Goal: Complete application form: Complete application form

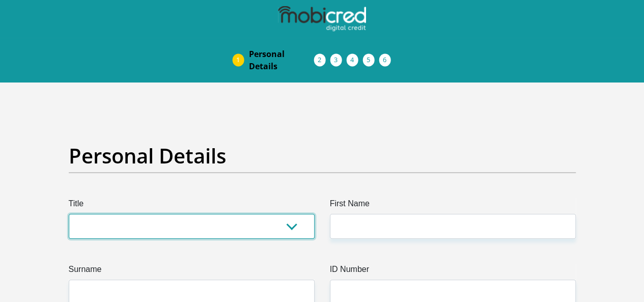
click at [163, 214] on select "Mr Ms Mrs Dr [PERSON_NAME]" at bounding box center [192, 226] width 246 height 25
select select "Ms"
click at [69, 214] on select "Mr Ms Mrs Dr [PERSON_NAME]" at bounding box center [192, 226] width 246 height 25
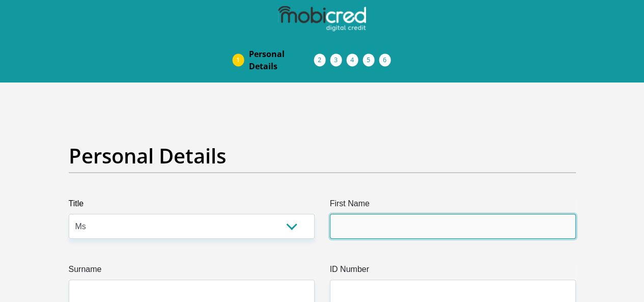
click at [359, 214] on input "First Name" at bounding box center [453, 226] width 246 height 25
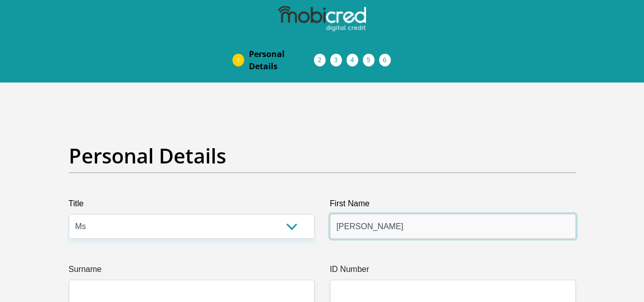
type input "[PERSON_NAME]"
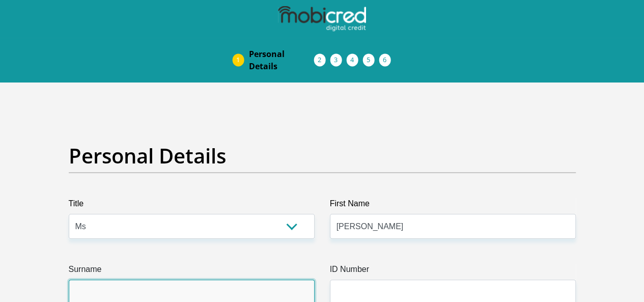
click at [204, 279] on input "Surname" at bounding box center [192, 291] width 246 height 25
type input "Groenewald"
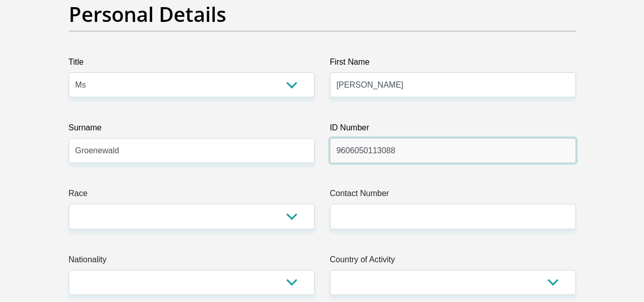
scroll to position [146, 0]
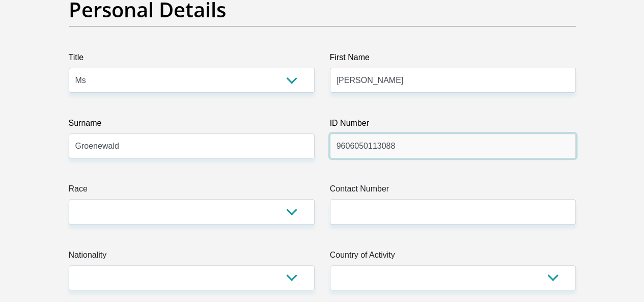
type input "9606050113088"
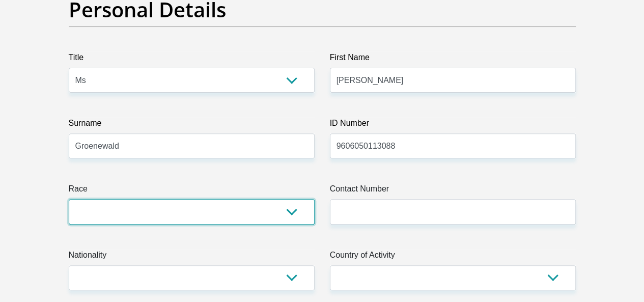
click at [267, 199] on select "Black Coloured Indian White Other" at bounding box center [192, 211] width 246 height 25
select select "4"
click at [69, 199] on select "Black Coloured Indian White Other" at bounding box center [192, 211] width 246 height 25
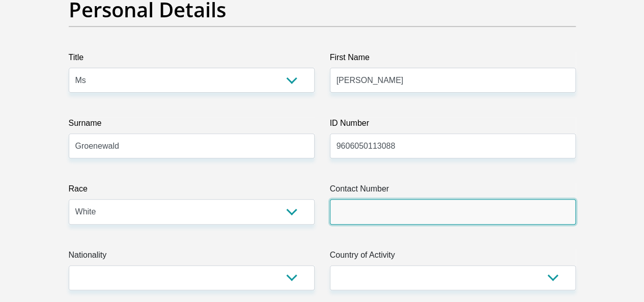
click at [441, 199] on input "Contact Number" at bounding box center [453, 211] width 246 height 25
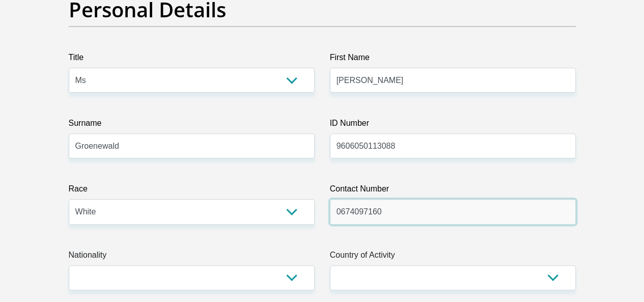
type input "0674097160"
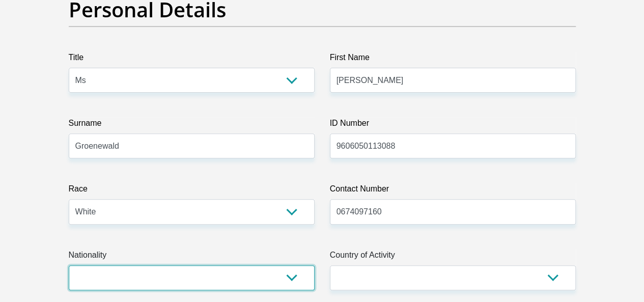
click at [276, 265] on select "[GEOGRAPHIC_DATA] [GEOGRAPHIC_DATA] [GEOGRAPHIC_DATA] [GEOGRAPHIC_DATA] [GEOGRA…" at bounding box center [192, 277] width 246 height 25
select select "ZAF"
click at [69, 265] on select "[GEOGRAPHIC_DATA] [GEOGRAPHIC_DATA] [GEOGRAPHIC_DATA] [GEOGRAPHIC_DATA] [GEOGRA…" at bounding box center [192, 277] width 246 height 25
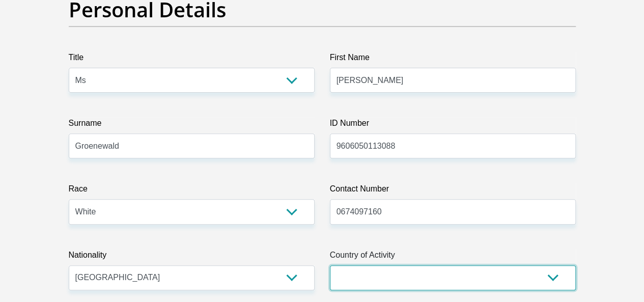
click at [358, 265] on select "[GEOGRAPHIC_DATA] [GEOGRAPHIC_DATA] [GEOGRAPHIC_DATA] [GEOGRAPHIC_DATA] [GEOGRA…" at bounding box center [453, 277] width 246 height 25
select select "ZAF"
click at [330, 265] on select "[GEOGRAPHIC_DATA] [GEOGRAPHIC_DATA] [GEOGRAPHIC_DATA] [GEOGRAPHIC_DATA] [GEOGRA…" at bounding box center [453, 277] width 246 height 25
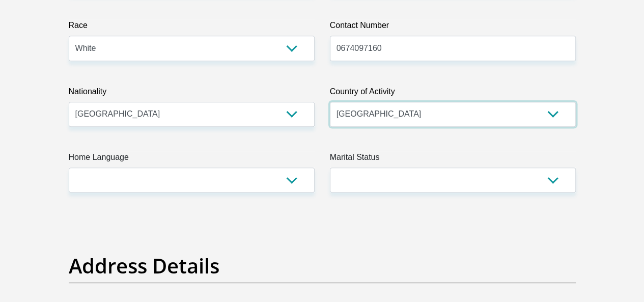
scroll to position [336, 0]
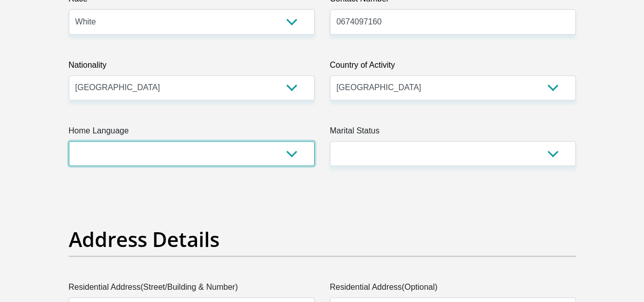
click at [266, 141] on select "Afrikaans English Sepedi South Ndebele Southern Sotho Swati Tsonga Tswana Venda…" at bounding box center [192, 153] width 246 height 25
select select "afr"
click at [69, 141] on select "Afrikaans English Sepedi South Ndebele Southern Sotho Swati Tsonga Tswana Venda…" at bounding box center [192, 153] width 246 height 25
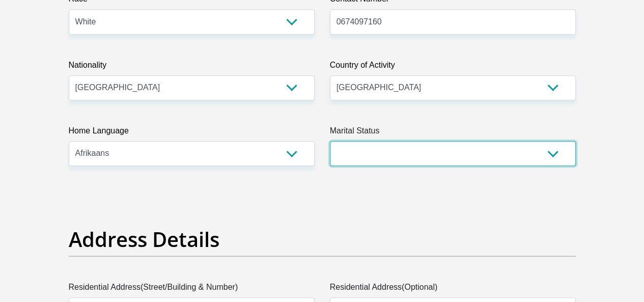
click at [359, 141] on select "Married ANC Single Divorced Widowed Married COP or Customary Law" at bounding box center [453, 153] width 246 height 25
select select "2"
click at [330, 141] on select "Married ANC Single Divorced Widowed Married COP or Customary Law" at bounding box center [453, 153] width 246 height 25
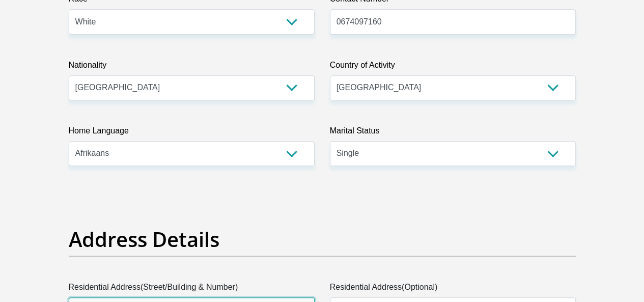
type input "Plot 57"
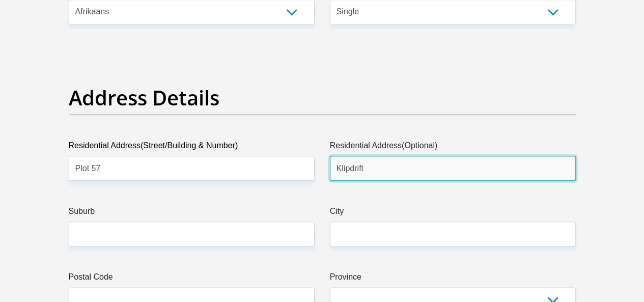
scroll to position [486, 0]
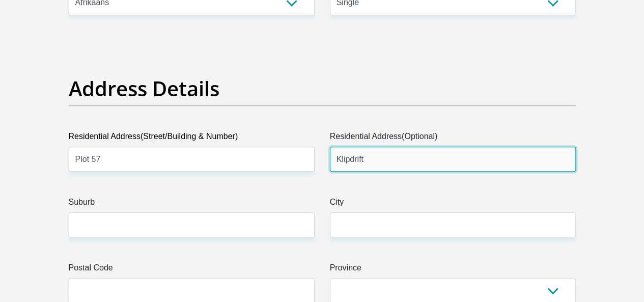
type input "Klipdrift"
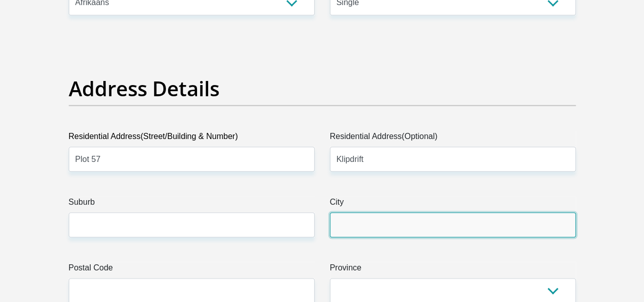
click at [374, 212] on input "City" at bounding box center [453, 224] width 246 height 25
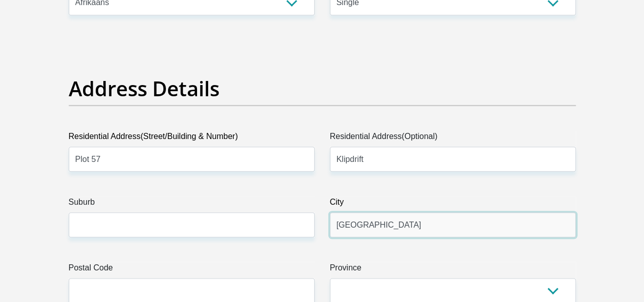
type input "[GEOGRAPHIC_DATA]"
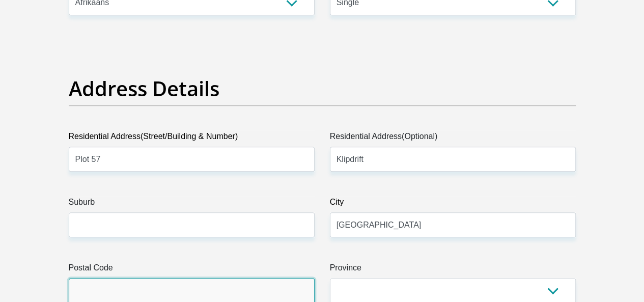
click at [237, 278] on input "Postal Code" at bounding box center [192, 290] width 246 height 25
type input "2531"
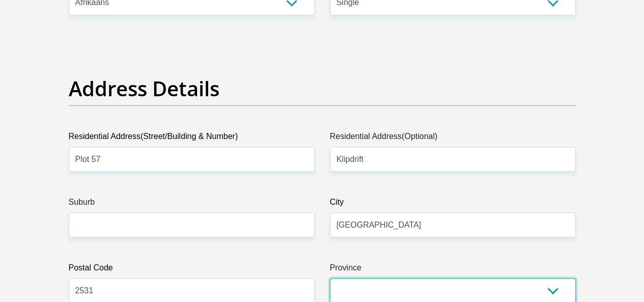
click at [431, 278] on select "Eastern Cape Free State [GEOGRAPHIC_DATA] [GEOGRAPHIC_DATA][DATE] [GEOGRAPHIC_D…" at bounding box center [453, 290] width 246 height 25
select select "[GEOGRAPHIC_DATA]"
click at [330, 278] on select "Eastern Cape Free State [GEOGRAPHIC_DATA] [GEOGRAPHIC_DATA][DATE] [GEOGRAPHIC_D…" at bounding box center [453, 290] width 246 height 25
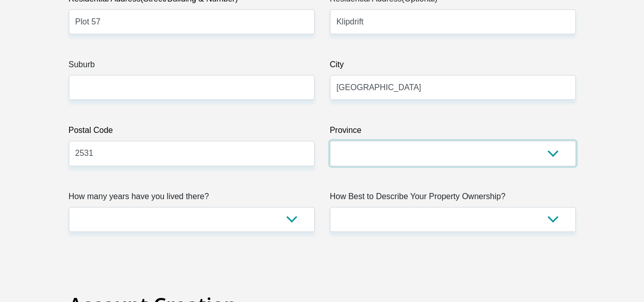
scroll to position [754, 0]
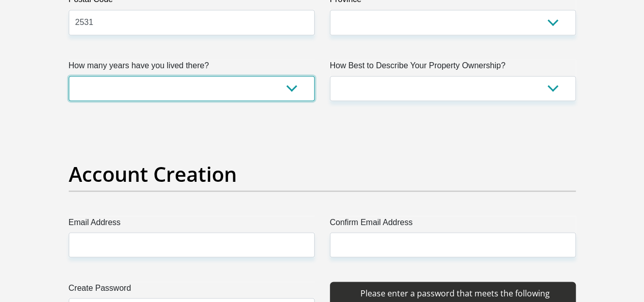
click at [274, 76] on select "less than 1 year 1-3 years 3-5 years 5+ years" at bounding box center [192, 88] width 246 height 25
select select "5"
click at [69, 76] on select "less than 1 year 1-3 years 3-5 years 5+ years" at bounding box center [192, 88] width 246 height 25
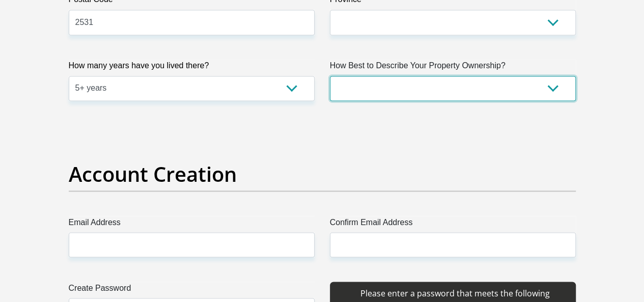
click at [350, 76] on select "Owned Rented Family Owned Company Dwelling" at bounding box center [453, 88] width 246 height 25
select select "parents"
click at [330, 76] on select "Owned Rented Family Owned Company Dwelling" at bounding box center [453, 88] width 246 height 25
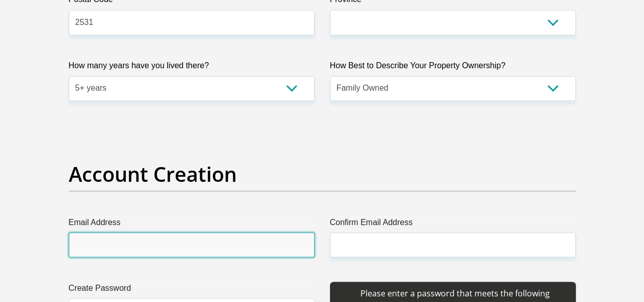
click at [177, 232] on input "Email Address" at bounding box center [192, 244] width 246 height 25
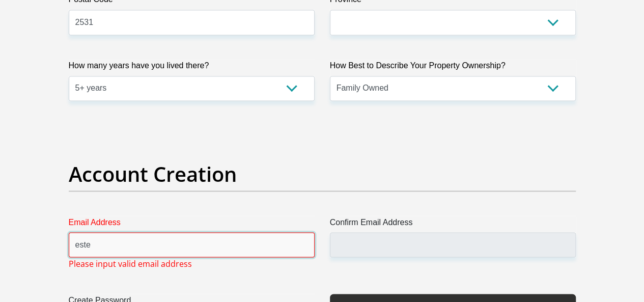
type input "[PERSON_NAME][EMAIL_ADDRESS][DOMAIN_NAME]"
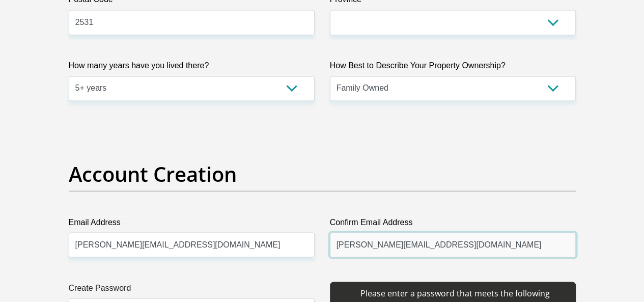
type input "[PERSON_NAME][EMAIL_ADDRESS][DOMAIN_NAME]"
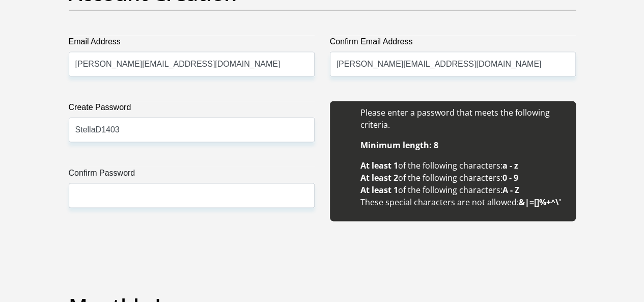
scroll to position [931, 0]
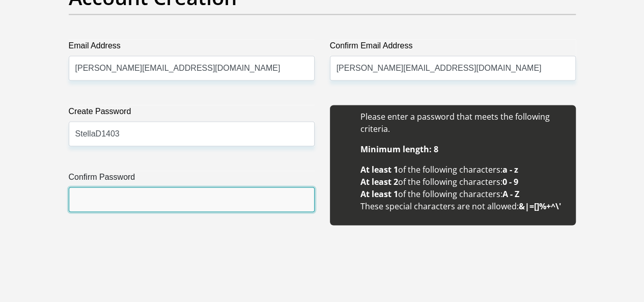
click at [260, 187] on input "Confirm Password" at bounding box center [192, 199] width 246 height 25
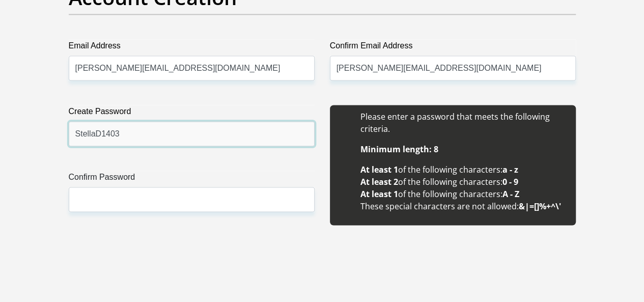
click at [95, 121] on input "StellaD1403" at bounding box center [192, 133] width 246 height 25
type input "[PERSON_NAME]@D1403"
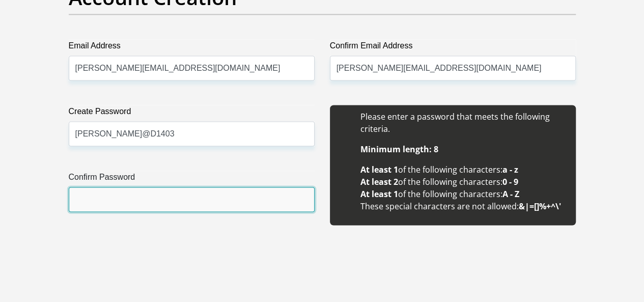
click at [118, 187] on input "Confirm Password" at bounding box center [192, 199] width 246 height 25
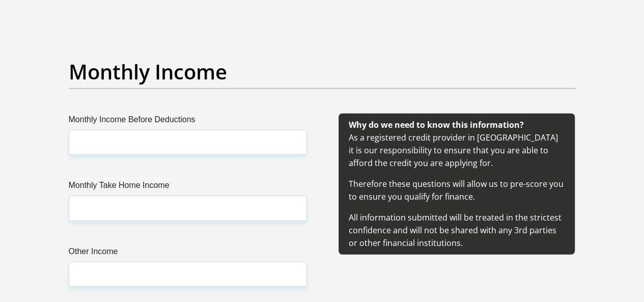
scroll to position [1177, 0]
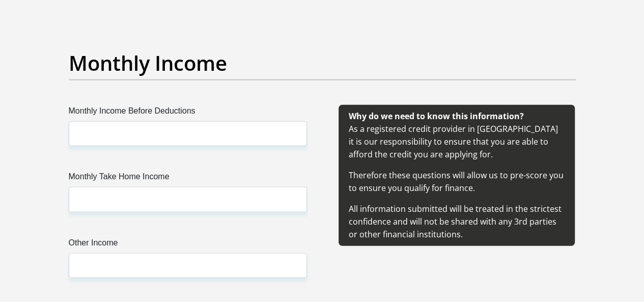
type input "[PERSON_NAME]@D1403"
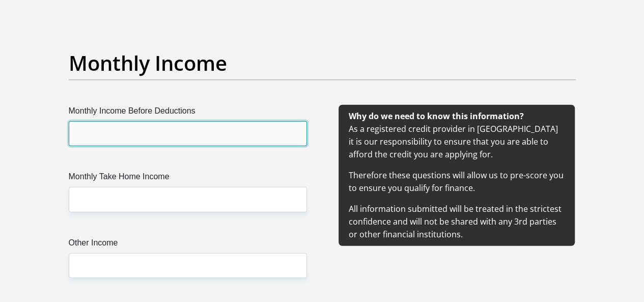
click at [195, 121] on input "Monthly Income Before Deductions" at bounding box center [188, 133] width 238 height 25
type input "10000"
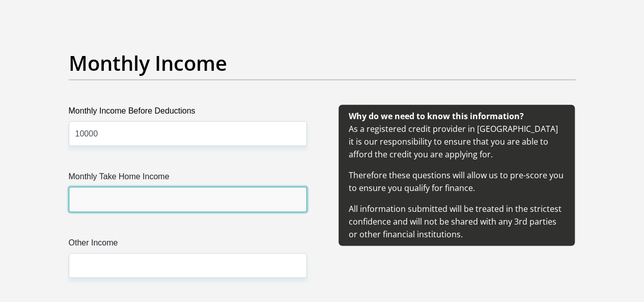
click at [166, 187] on input "Monthly Take Home Income" at bounding box center [188, 199] width 238 height 25
type input "9"
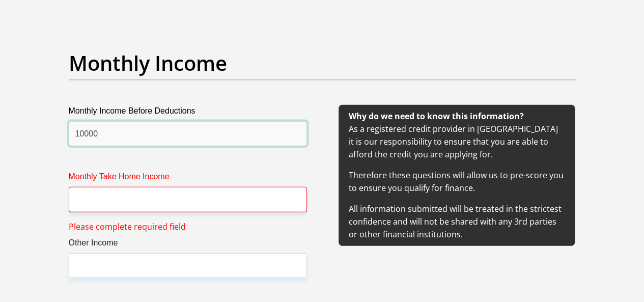
click at [131, 121] on input "10000" at bounding box center [188, 133] width 238 height 25
type input "1"
type input "15000"
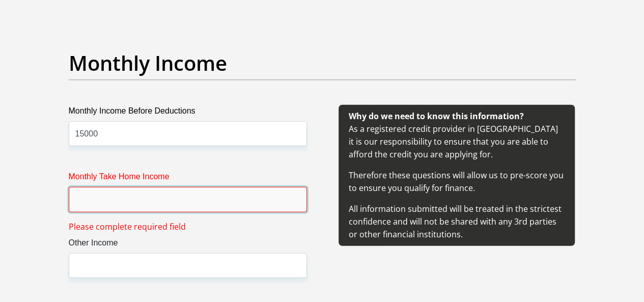
click at [107, 187] on input "Monthly Take Home Income" at bounding box center [188, 199] width 238 height 25
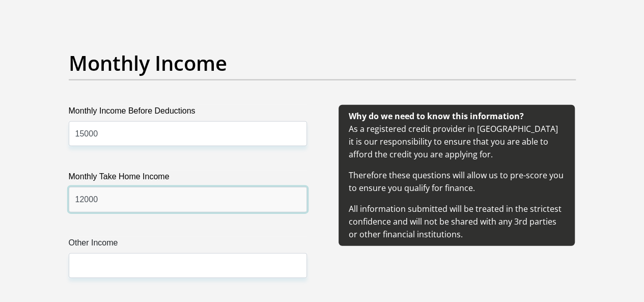
type input "12000"
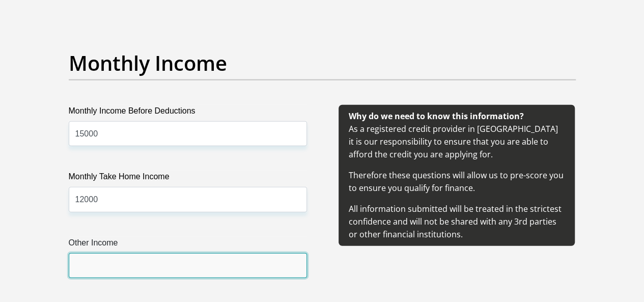
click at [121, 253] on input "Other Income" at bounding box center [188, 265] width 238 height 25
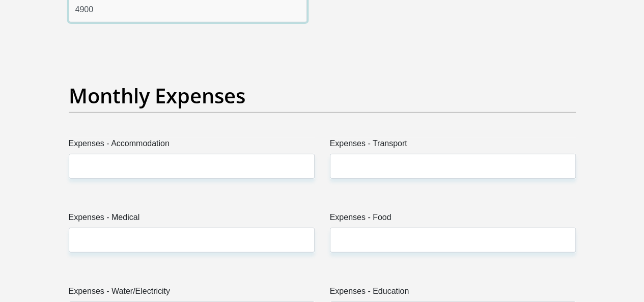
scroll to position [1441, 0]
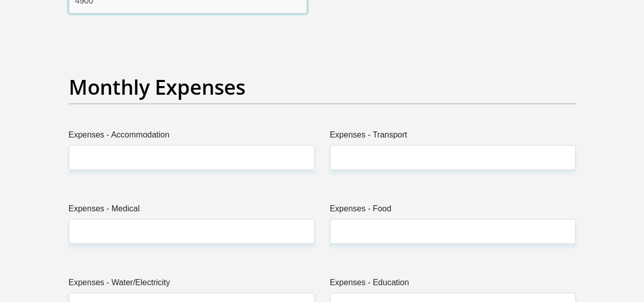
type input "4900"
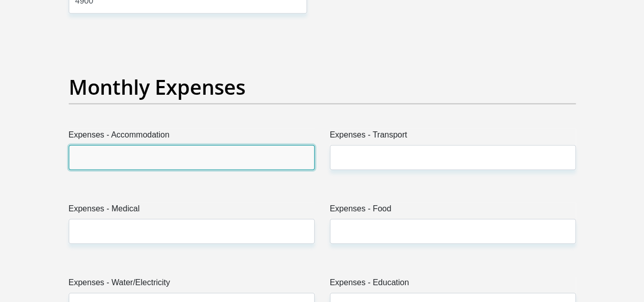
click at [209, 145] on input "Expenses - Accommodation" at bounding box center [192, 157] width 246 height 25
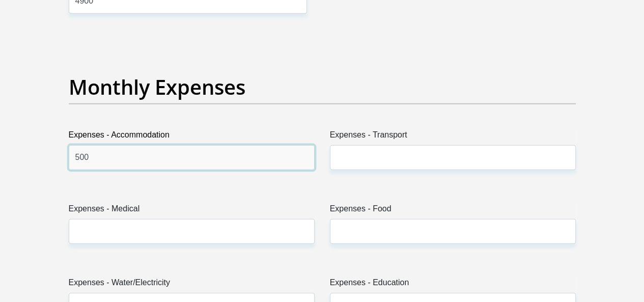
type input "500"
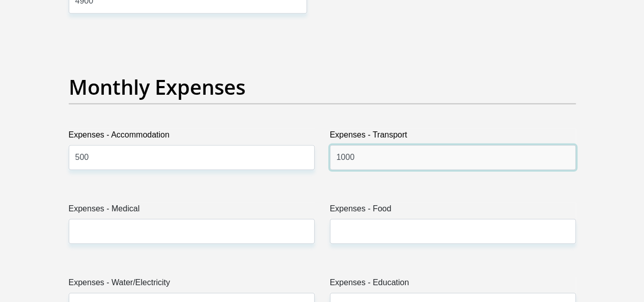
type input "1000"
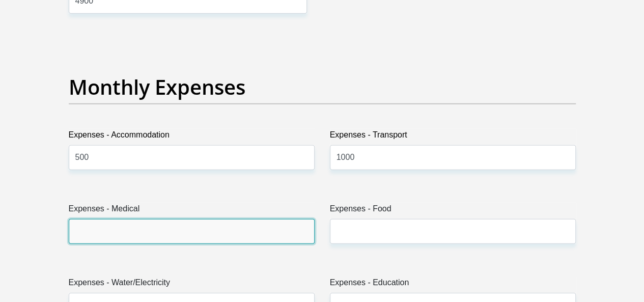
click at [179, 219] on input "Expenses - Medical" at bounding box center [192, 231] width 246 height 25
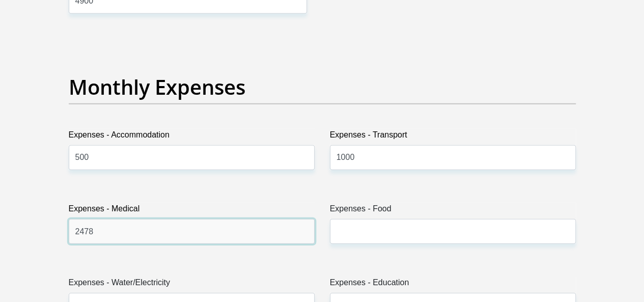
type input "2478"
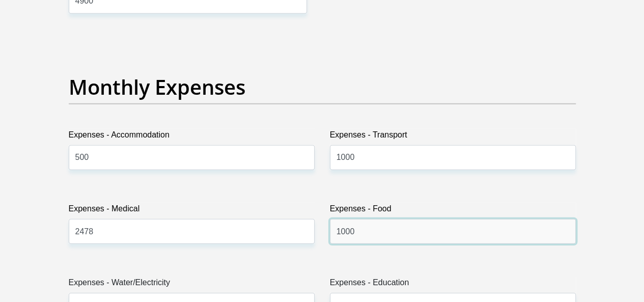
type input "1000"
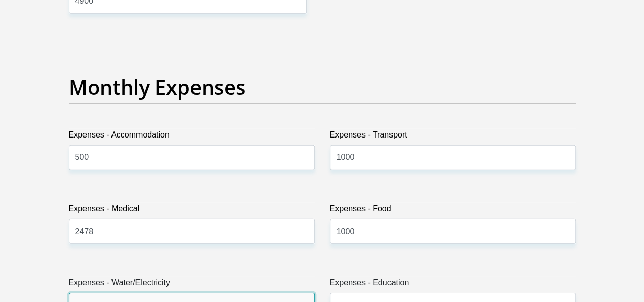
click at [169, 293] on input "Expenses - Water/Electricity" at bounding box center [192, 305] width 246 height 25
type input "0"
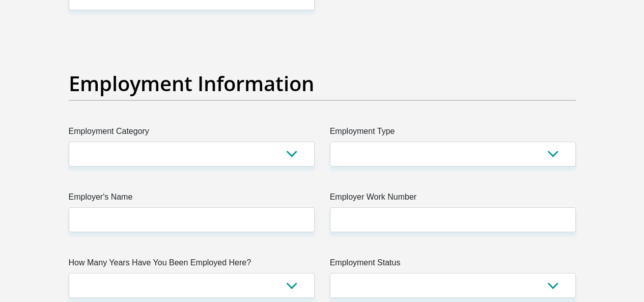
scroll to position [1827, 0]
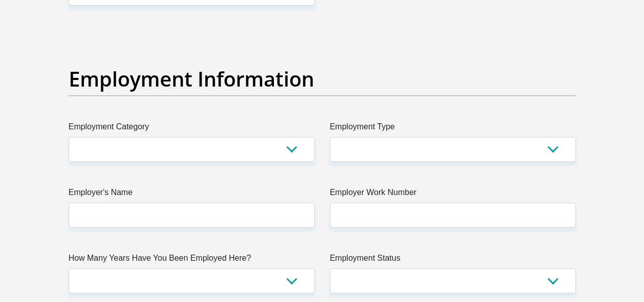
type input "0"
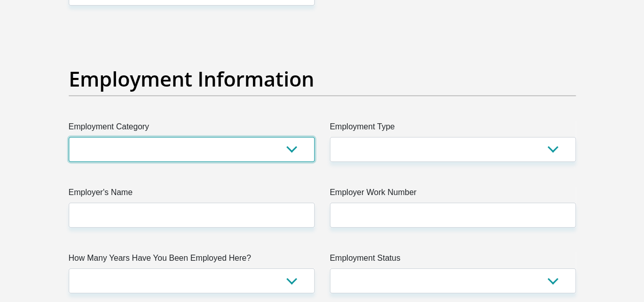
click at [284, 137] on select "AGRICULTURE ALCOHOL & TOBACCO CONSTRUCTION MATERIALS METALLURGY EQUIPMENT FOR R…" at bounding box center [192, 149] width 246 height 25
click at [240, 137] on select "AGRICULTURE ALCOHOL & TOBACCO CONSTRUCTION MATERIALS METALLURGY EQUIPMENT FOR R…" at bounding box center [192, 149] width 246 height 25
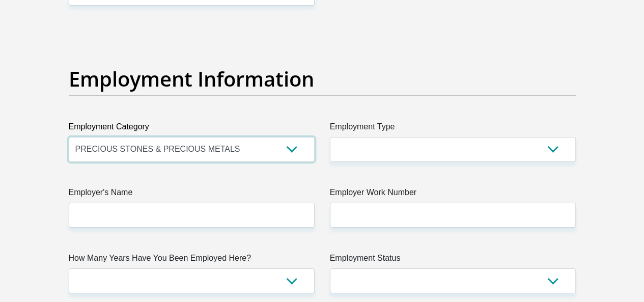
click at [240, 137] on select "AGRICULTURE ALCOHOL & TOBACCO CONSTRUCTION MATERIALS METALLURGY EQUIPMENT FOR R…" at bounding box center [192, 149] width 246 height 25
select select "67"
click at [69, 137] on select "AGRICULTURE ALCOHOL & TOBACCO CONSTRUCTION MATERIALS METALLURGY EQUIPMENT FOR R…" at bounding box center [192, 149] width 246 height 25
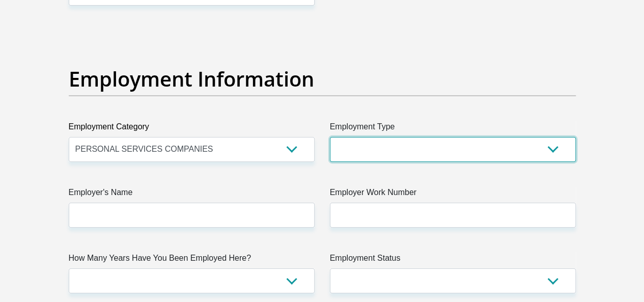
click at [412, 137] on select "College/Lecturer Craft Seller Creative Driver Executive Farmer Forces - Non Com…" at bounding box center [453, 149] width 246 height 25
select select "Self-Employed"
click at [330, 137] on select "College/Lecturer Craft Seller Creative Driver Executive Farmer Forces - Non Com…" at bounding box center [453, 149] width 246 height 25
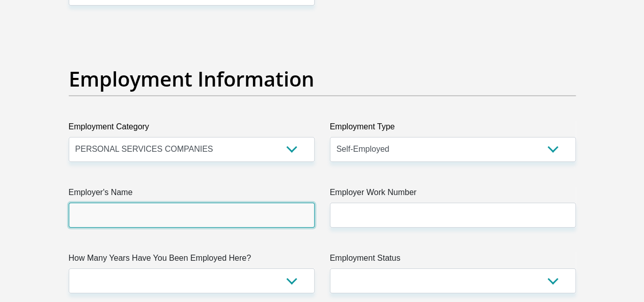
click at [180, 202] on input "Employer's Name" at bounding box center [192, 214] width 246 height 25
type input "StellarEventsSA"
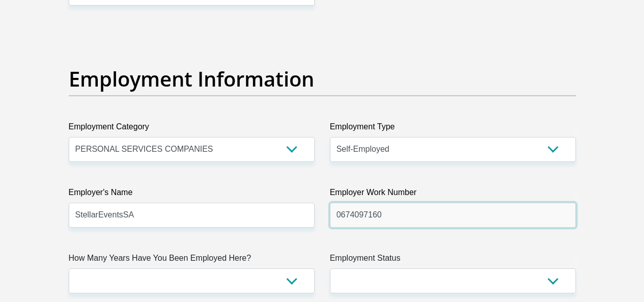
type input "0674097160"
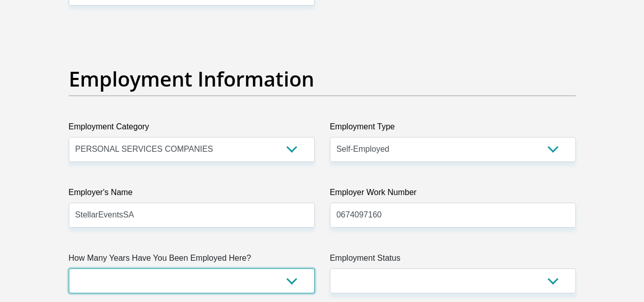
click at [205, 268] on select "less than 1 year 1-3 years 3-5 years 5+ years" at bounding box center [192, 280] width 246 height 25
select select "24"
click at [69, 268] on select "less than 1 year 1-3 years 3-5 years 5+ years" at bounding box center [192, 280] width 246 height 25
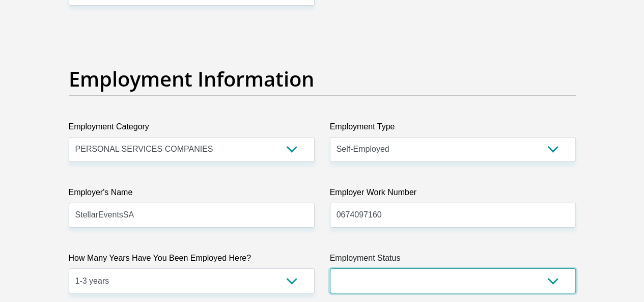
click at [387, 268] on select "Permanent/Full-time Part-time/Casual [DEMOGRAPHIC_DATA] Worker Self-Employed Ho…" at bounding box center [453, 280] width 246 height 25
select select "4"
click at [330, 268] on select "Permanent/Full-time Part-time/Casual [DEMOGRAPHIC_DATA] Worker Self-Employed Ho…" at bounding box center [453, 280] width 246 height 25
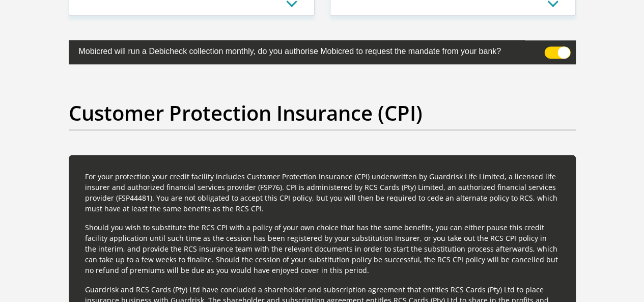
scroll to position [2628, 0]
